Goal: Check status

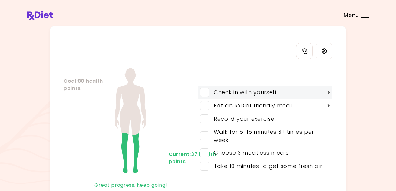
click at [205, 93] on span at bounding box center [204, 92] width 9 height 9
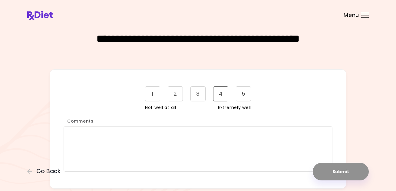
click at [221, 93] on div "4" at bounding box center [220, 93] width 15 height 15
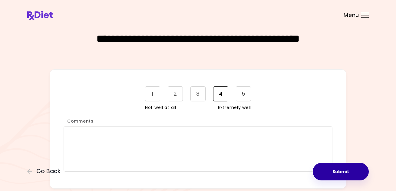
click at [337, 168] on button "Submit" at bounding box center [341, 172] width 56 height 18
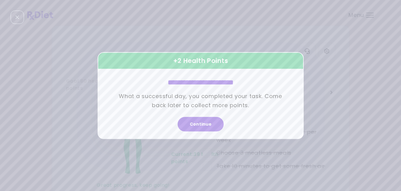
click at [206, 126] on button "Continue" at bounding box center [200, 124] width 46 height 15
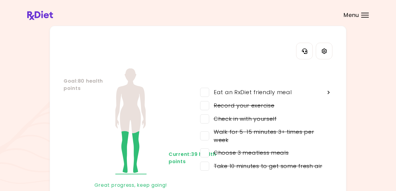
click at [365, 12] on header at bounding box center [198, 12] width 396 height 24
click at [350, 15] on span "Menu" at bounding box center [351, 14] width 15 height 5
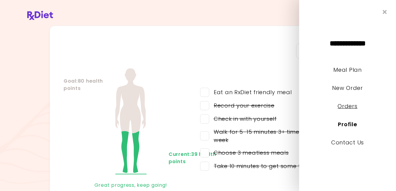
click at [343, 104] on link "Orders" at bounding box center [348, 106] width 20 height 8
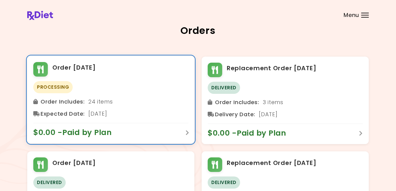
click at [98, 134] on span "$0.00 - Paid by Plan" at bounding box center [75, 133] width 85 height 10
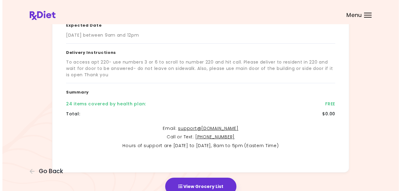
scroll to position [121, 0]
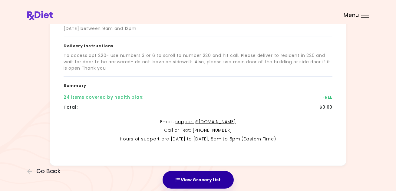
click at [202, 179] on button "View Grocery List" at bounding box center [198, 180] width 71 height 18
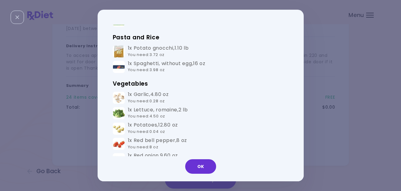
scroll to position [333, 0]
